Goal: Information Seeking & Learning: Learn about a topic

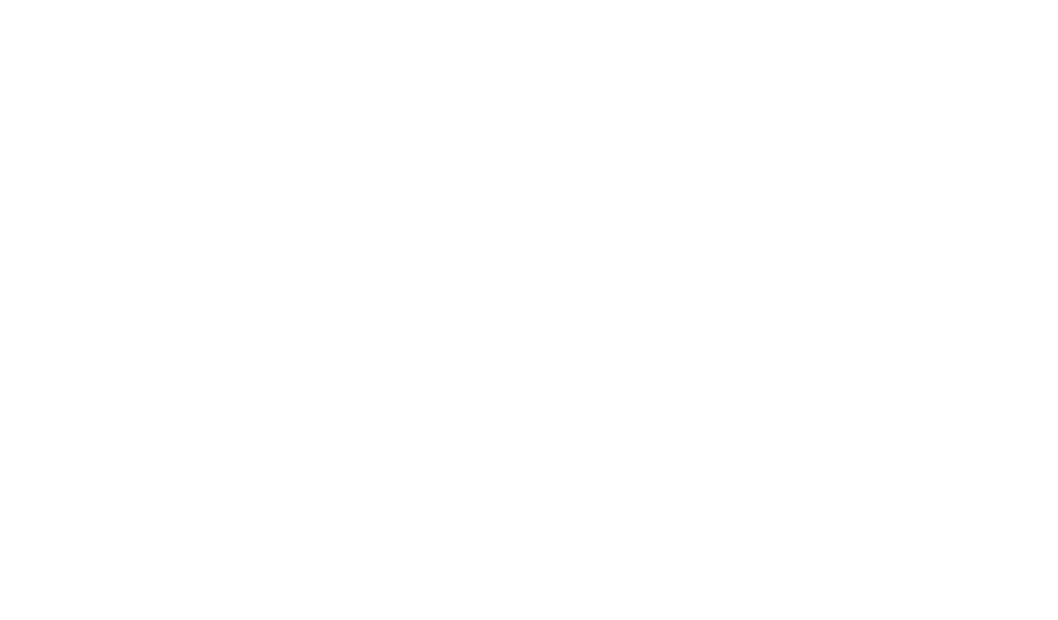
select select "Song"
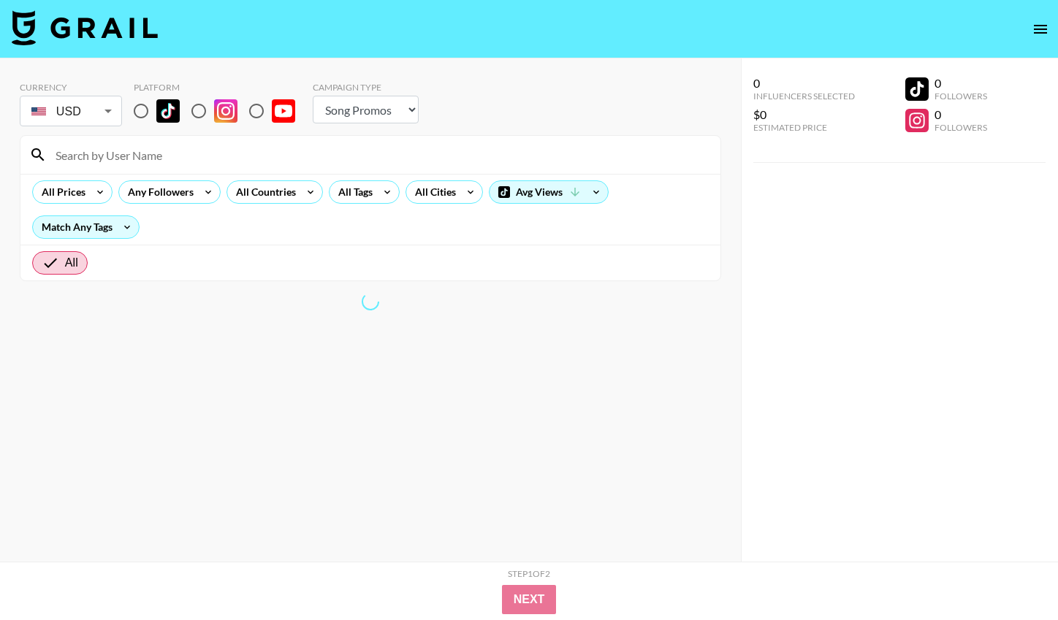
click at [148, 118] on input "radio" at bounding box center [141, 111] width 31 height 31
radio input "true"
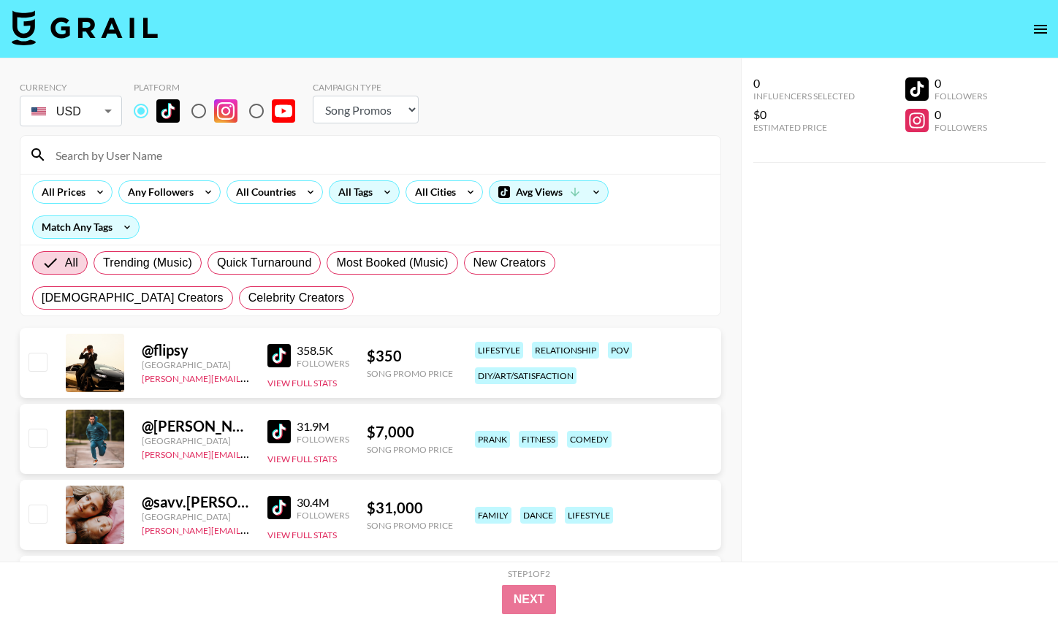
click at [385, 193] on icon at bounding box center [387, 193] width 6 height 4
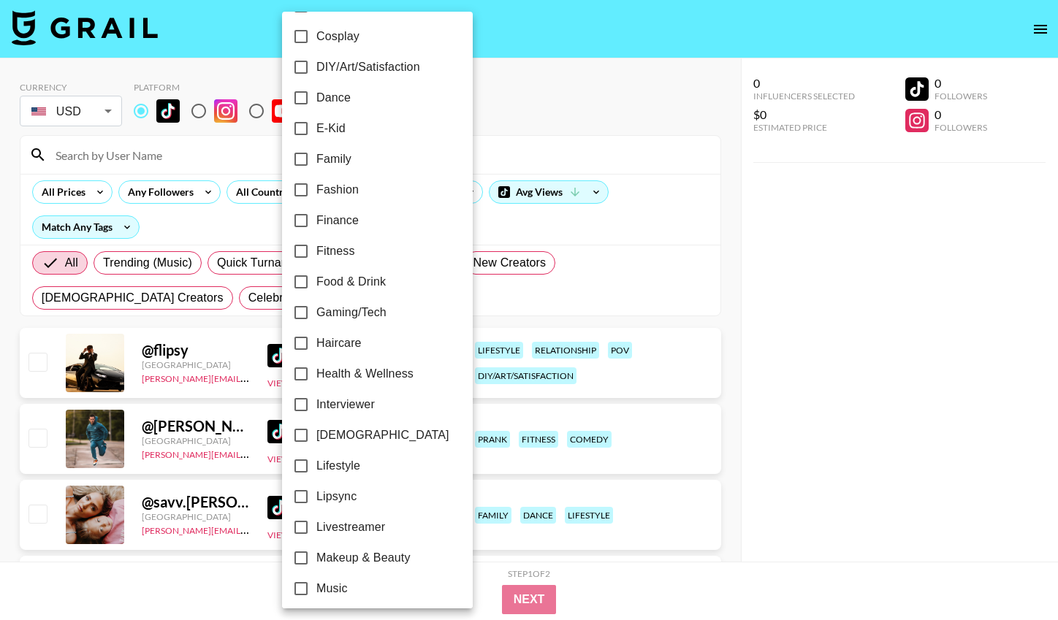
scroll to position [325, 0]
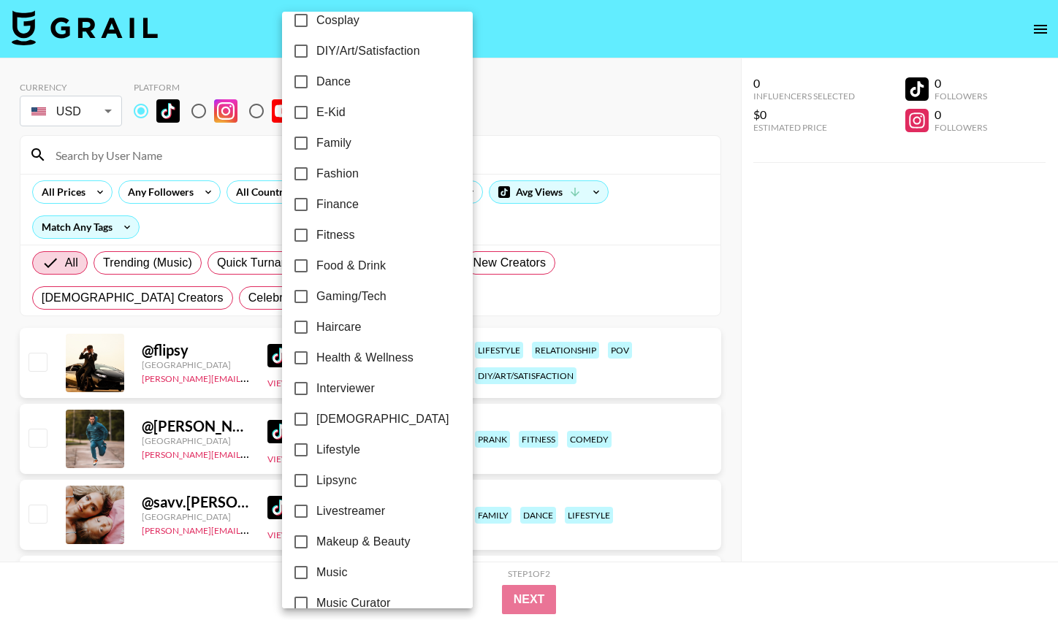
click at [340, 418] on span "[DEMOGRAPHIC_DATA]" at bounding box center [382, 419] width 133 height 18
click at [316, 418] on input "[DEMOGRAPHIC_DATA]" at bounding box center [301, 419] width 31 height 31
checkbox input "true"
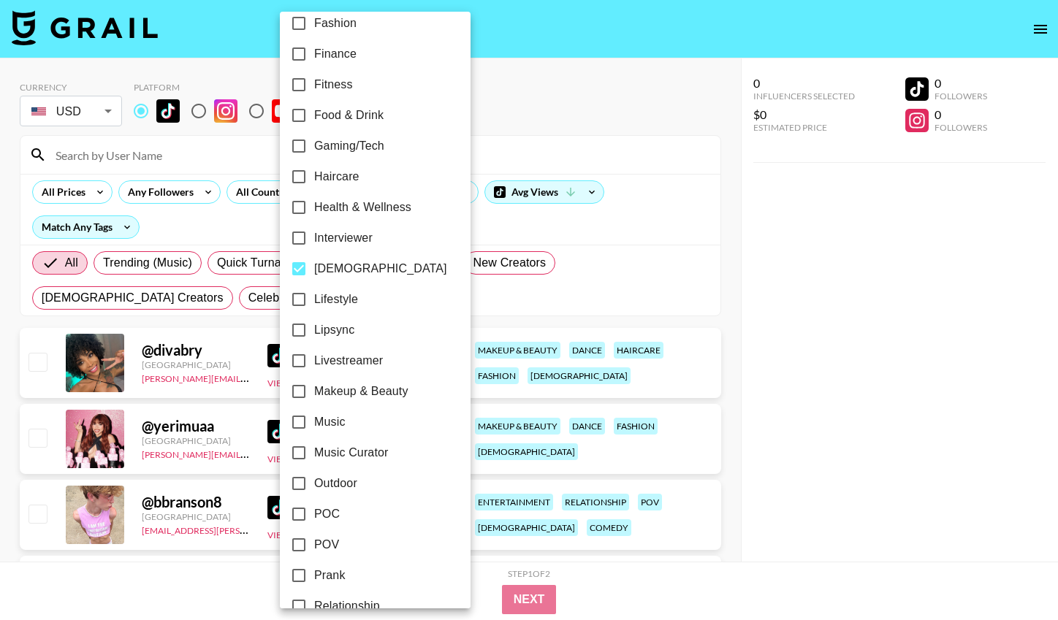
scroll to position [486, 0]
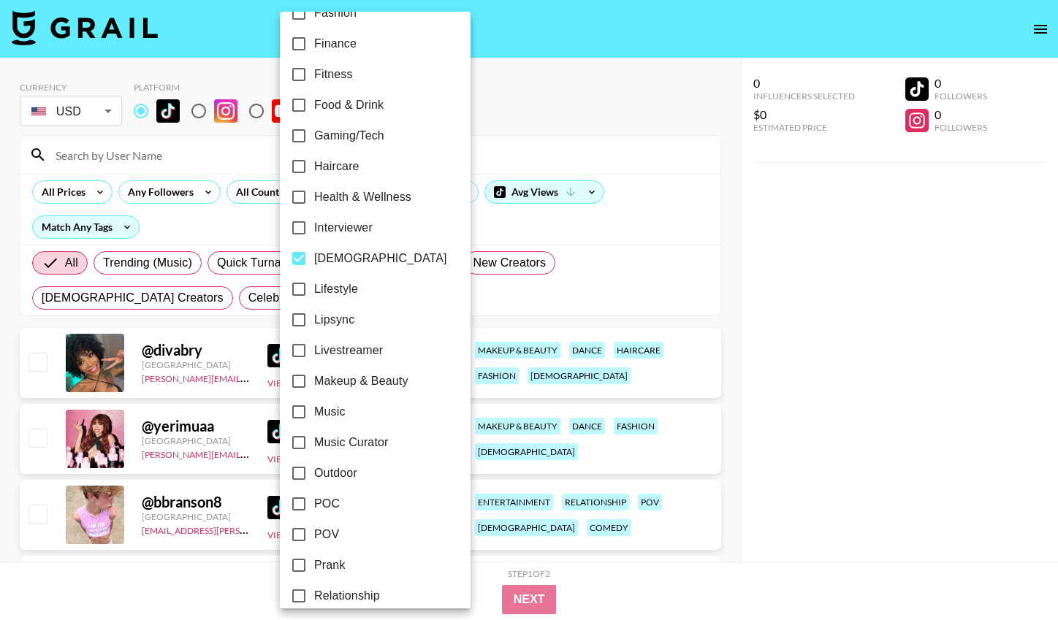
click at [370, 229] on span "Interviewer" at bounding box center [343, 228] width 58 height 18
click at [314, 229] on input "Interviewer" at bounding box center [298, 228] width 31 height 31
checkbox input "true"
click at [620, 223] on div at bounding box center [529, 310] width 1058 height 620
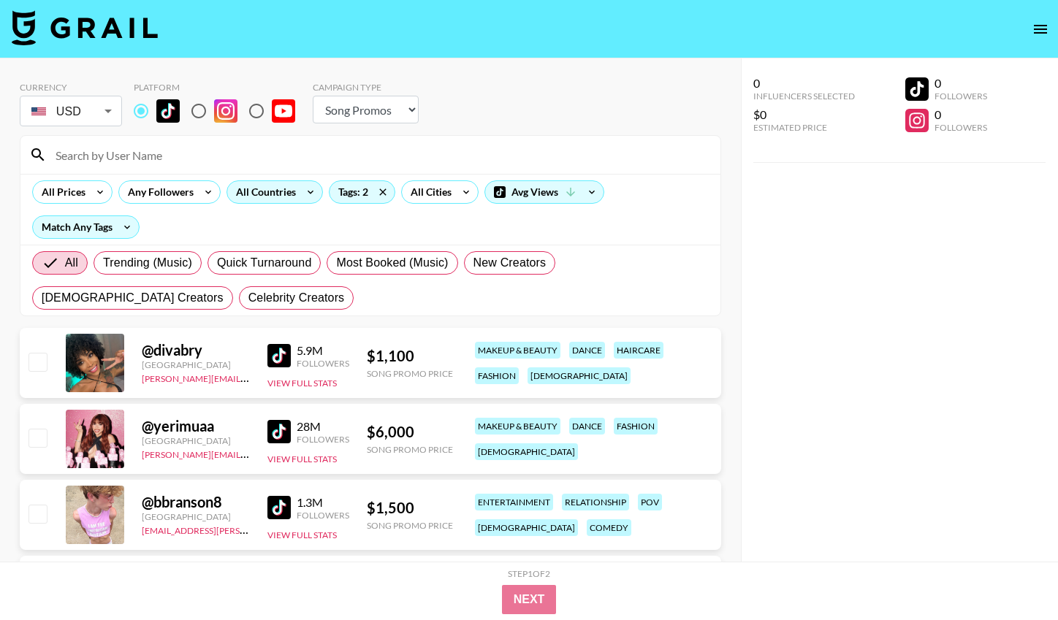
click at [304, 194] on icon at bounding box center [310, 192] width 23 height 22
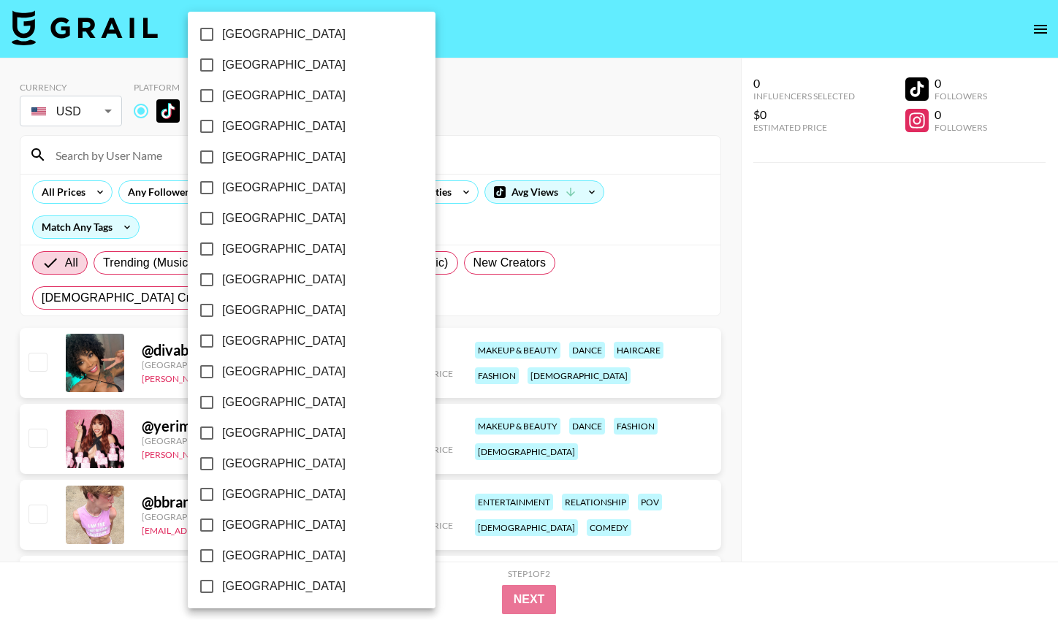
scroll to position [1083, 0]
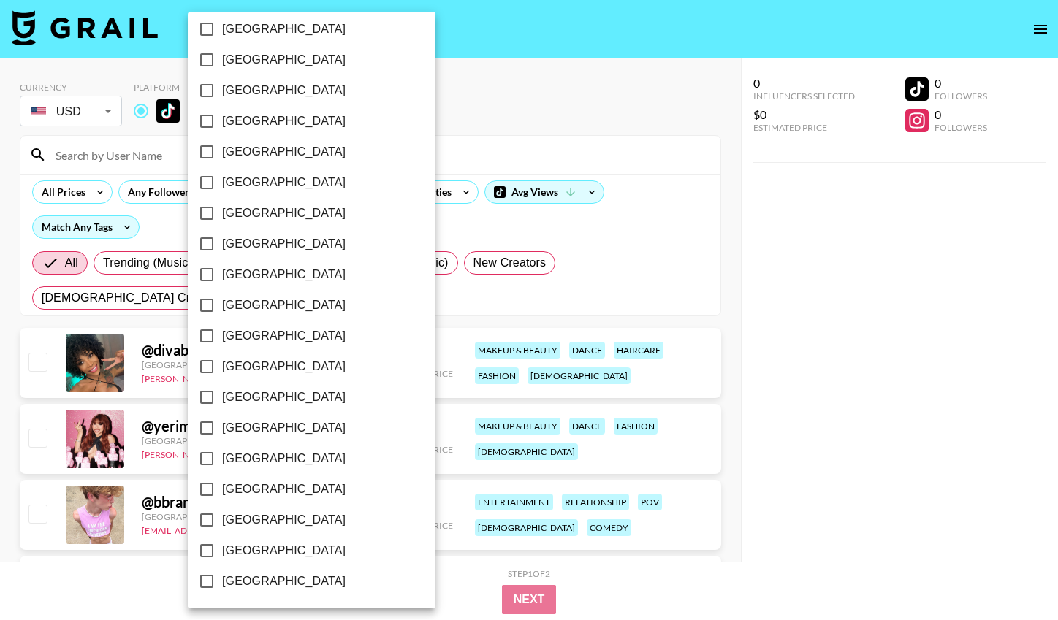
click at [256, 524] on span "[GEOGRAPHIC_DATA]" at bounding box center [283, 520] width 123 height 18
click at [222, 524] on input "[GEOGRAPHIC_DATA]" at bounding box center [206, 520] width 31 height 31
checkbox input "true"
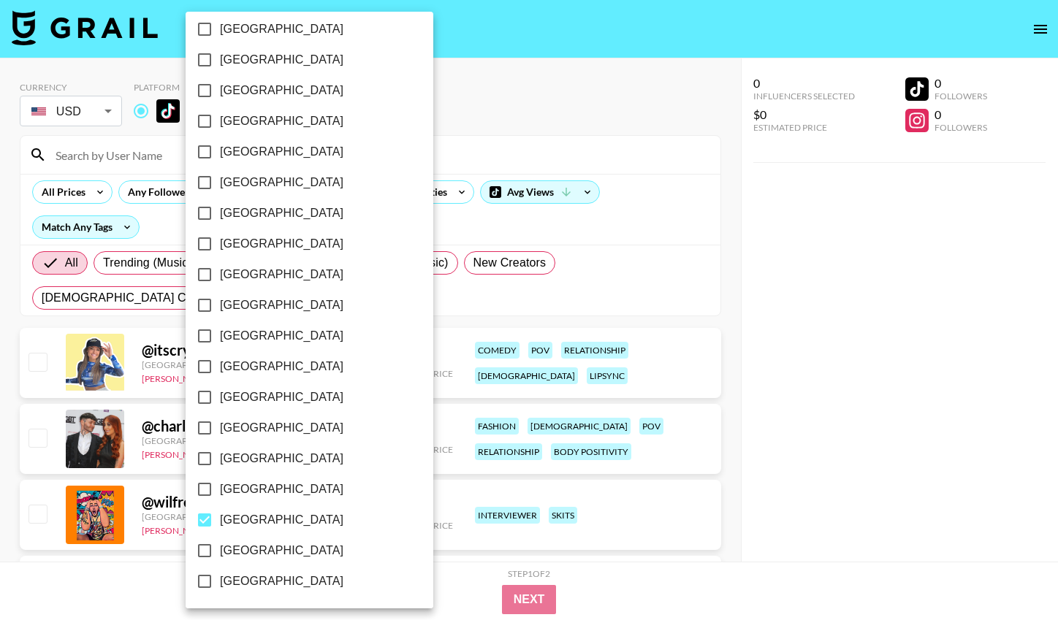
click at [732, 384] on div at bounding box center [529, 310] width 1058 height 620
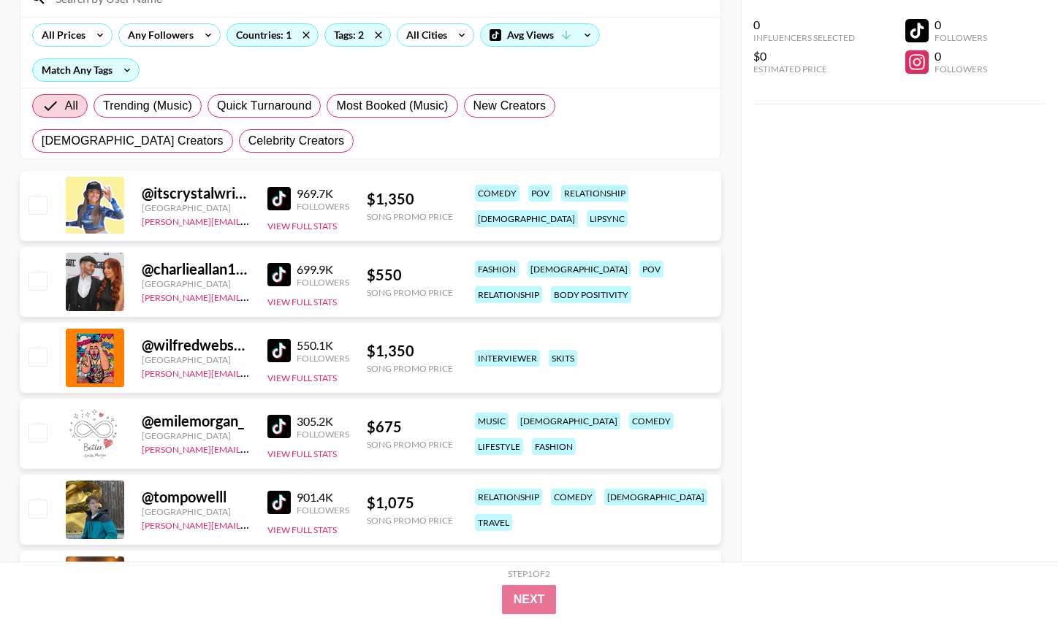
scroll to position [110, 0]
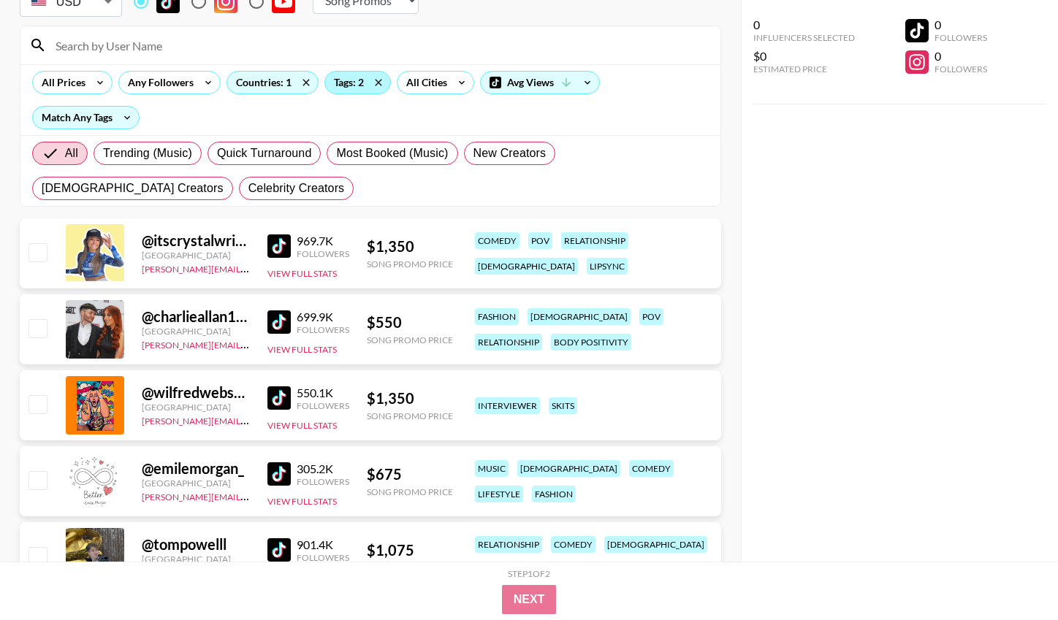
click at [343, 90] on div "Tags: 2" at bounding box center [357, 83] width 65 height 22
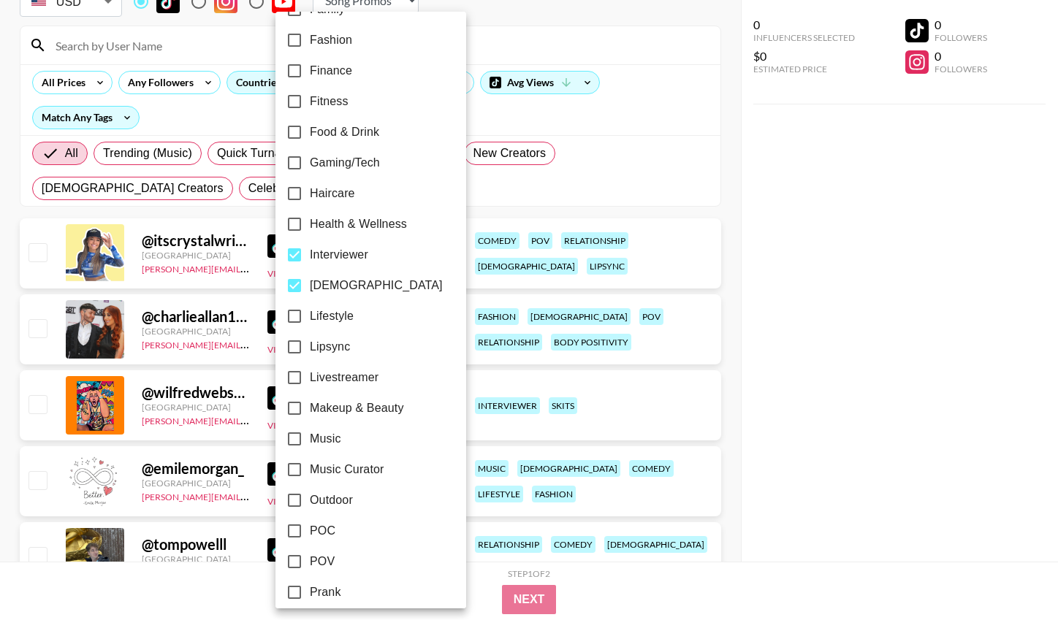
scroll to position [460, 0]
click at [348, 459] on span "Music Curator" at bounding box center [347, 468] width 74 height 18
click at [310, 459] on input "Music Curator" at bounding box center [294, 468] width 31 height 31
checkbox input "true"
click at [738, 381] on div at bounding box center [529, 310] width 1058 height 620
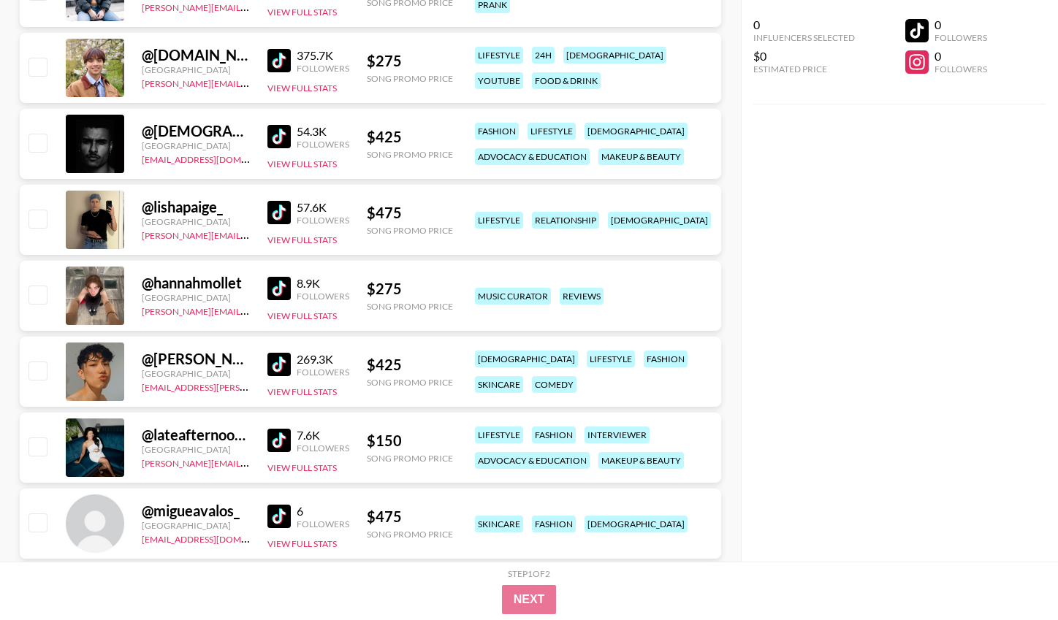
scroll to position [2080, 0]
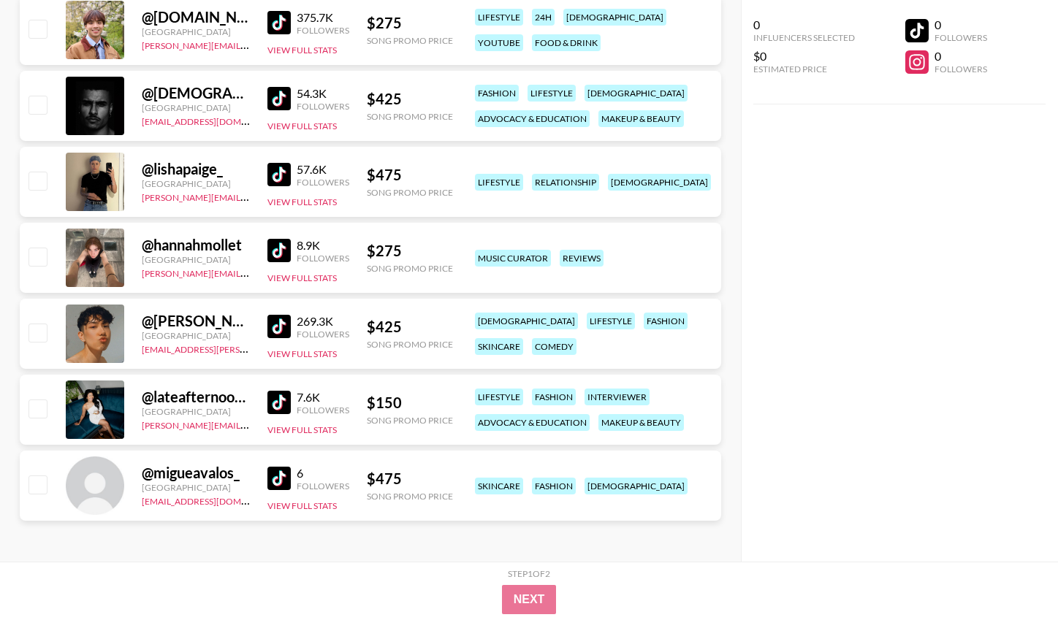
click at [195, 398] on div "@ lateafternoonthoughts" at bounding box center [196, 397] width 108 height 18
click at [96, 406] on div at bounding box center [95, 410] width 58 height 58
click at [297, 429] on button "View Full Stats" at bounding box center [301, 429] width 69 height 11
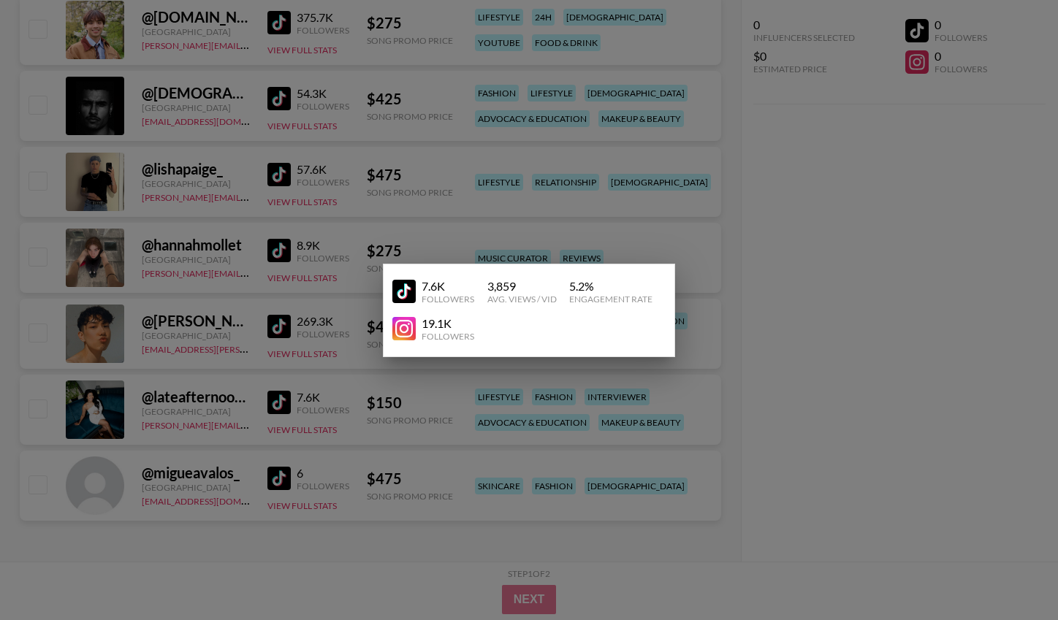
click at [353, 448] on div at bounding box center [529, 310] width 1058 height 620
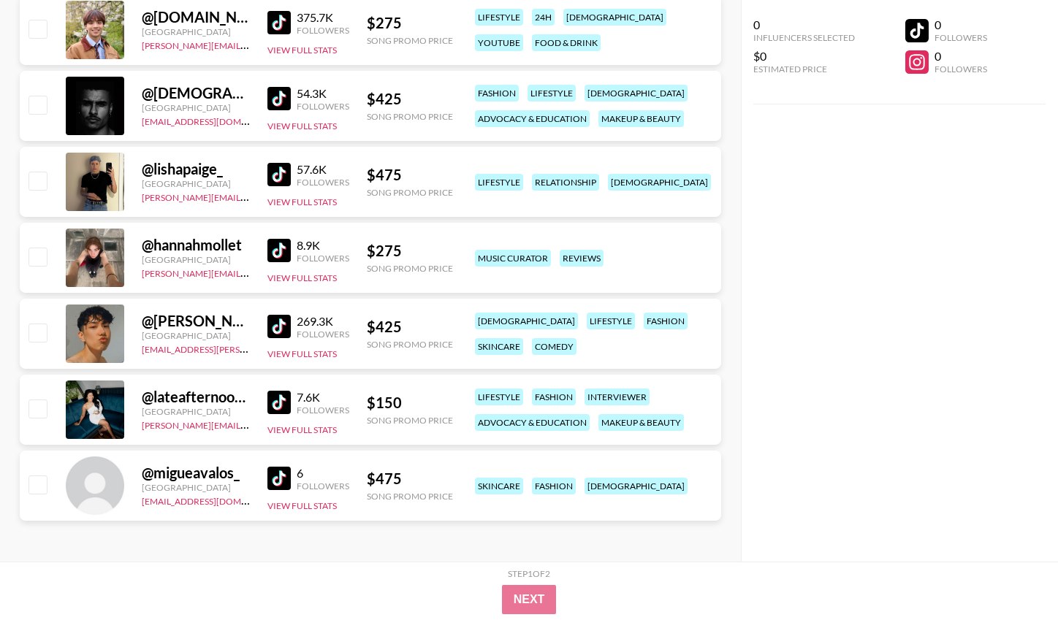
click at [178, 402] on div "@ lateafternoonthoughts" at bounding box center [196, 397] width 108 height 18
click at [90, 410] on div at bounding box center [95, 410] width 58 height 58
click at [297, 397] on div "7.6K" at bounding box center [323, 397] width 53 height 15
click at [182, 392] on div "@ lateafternoonthoughts" at bounding box center [196, 397] width 108 height 18
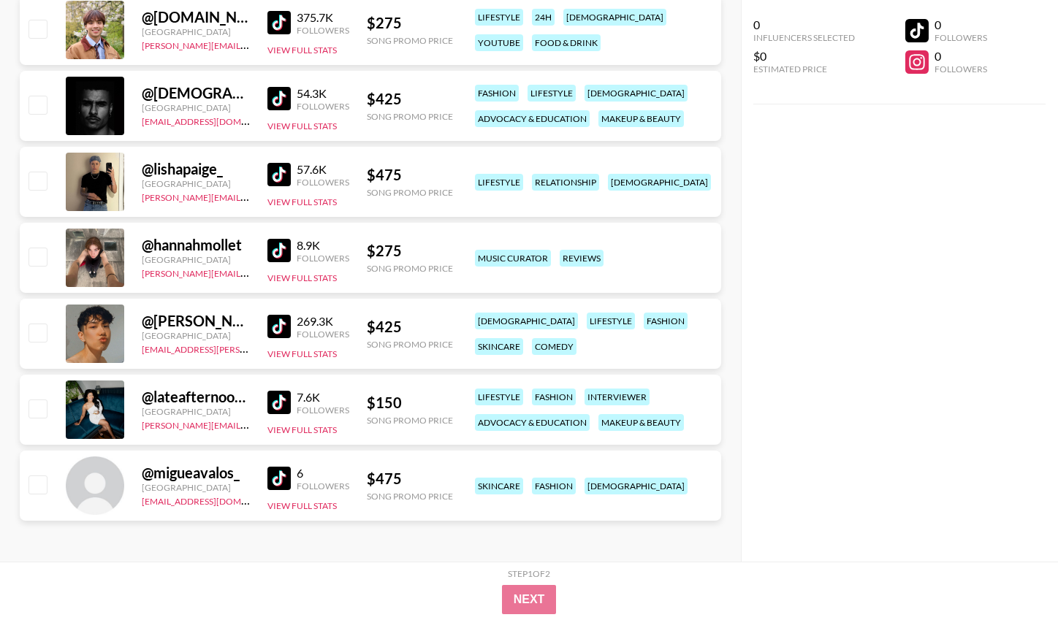
click at [114, 415] on div at bounding box center [95, 410] width 58 height 58
click at [228, 399] on div "@ lateafternoonthoughts" at bounding box center [196, 397] width 108 height 18
click at [387, 412] on div "$ 150 Song Promo Price" at bounding box center [410, 410] width 86 height 32
click at [312, 424] on button "View Full Stats" at bounding box center [301, 429] width 69 height 11
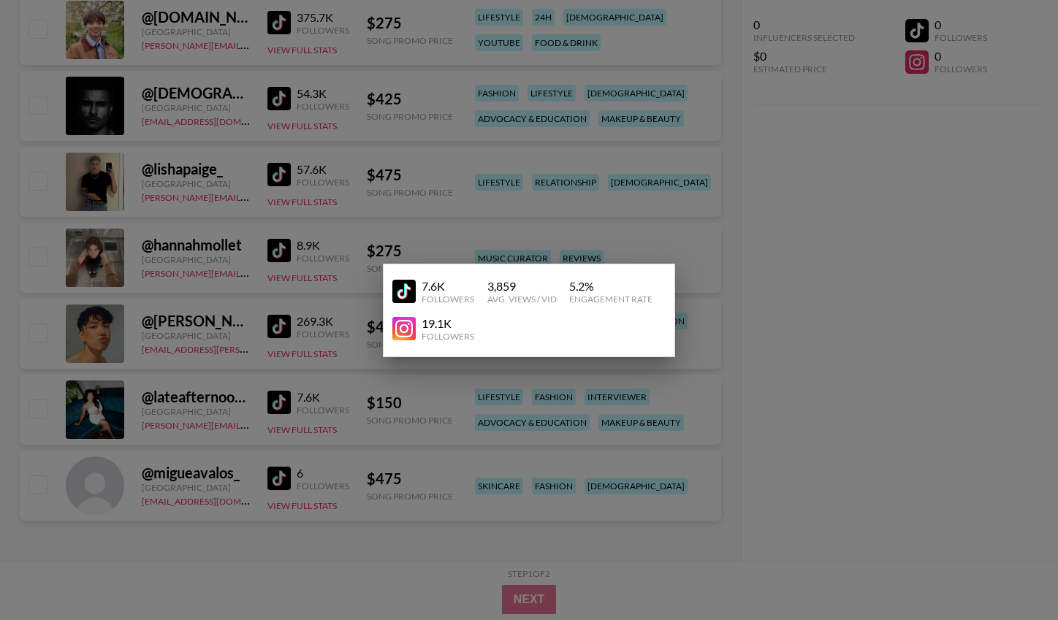
click at [330, 411] on div at bounding box center [529, 310] width 1058 height 620
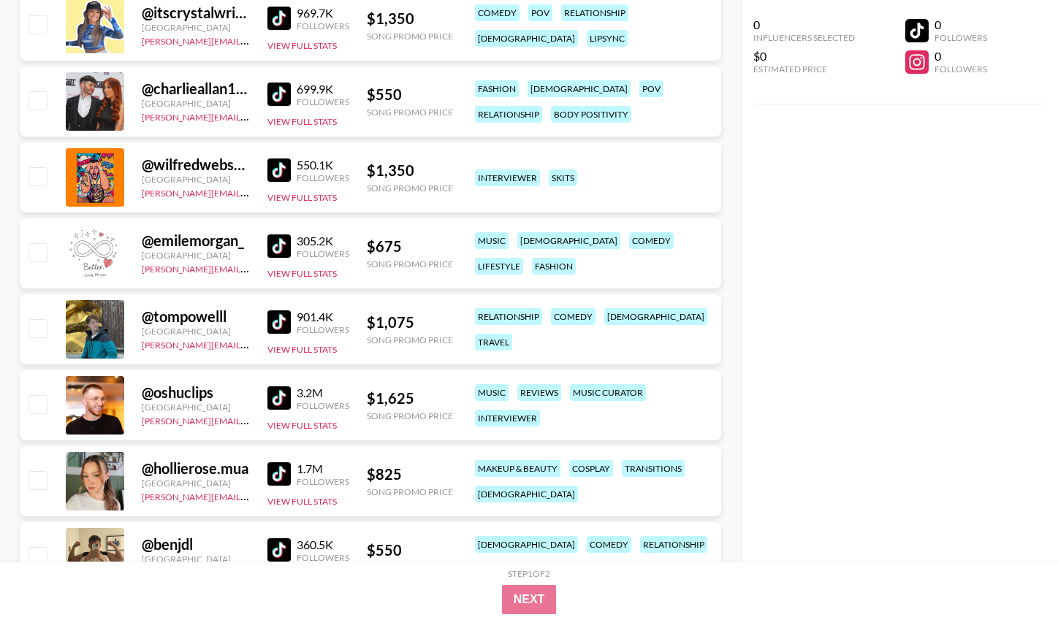
scroll to position [329, 0]
